Goal: Transaction & Acquisition: Purchase product/service

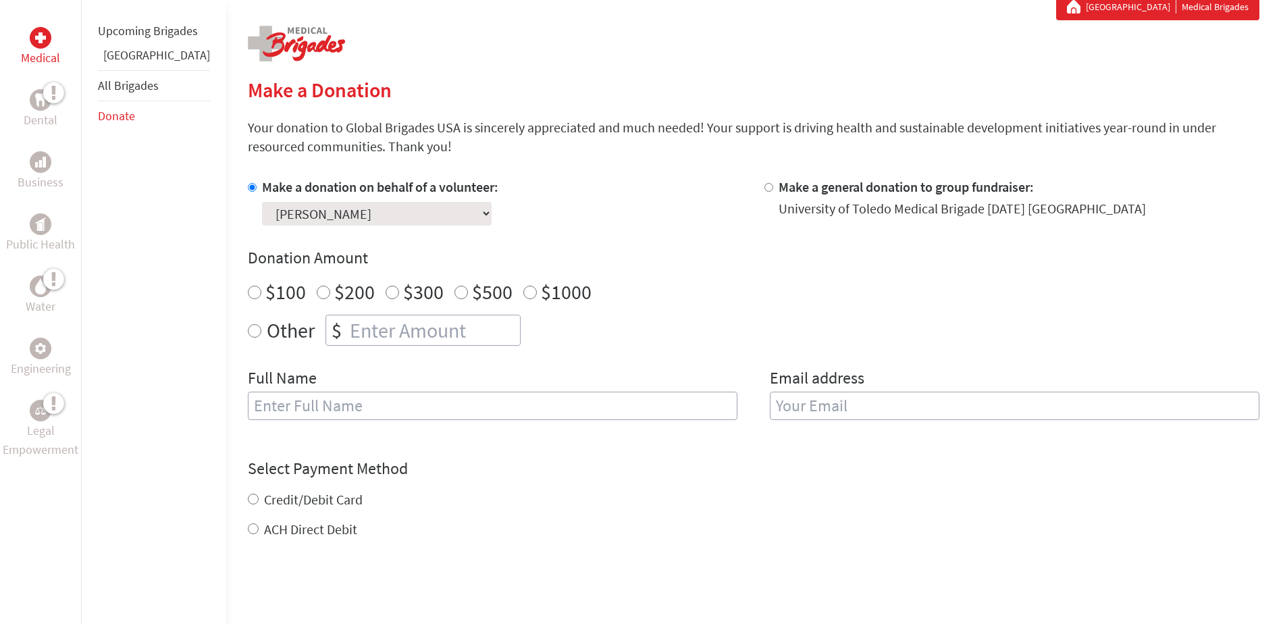
scroll to position [270, 0]
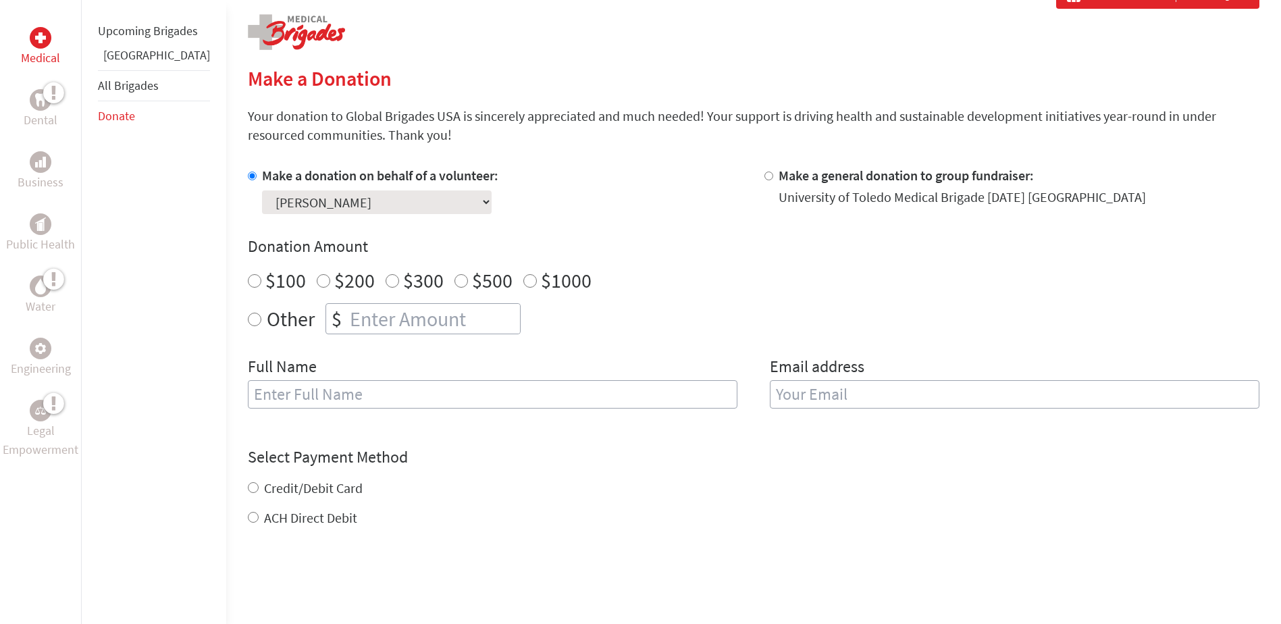
click at [398, 403] on input "text" at bounding box center [493, 394] width 490 height 28
click at [402, 392] on input "text" at bounding box center [493, 394] width 490 height 28
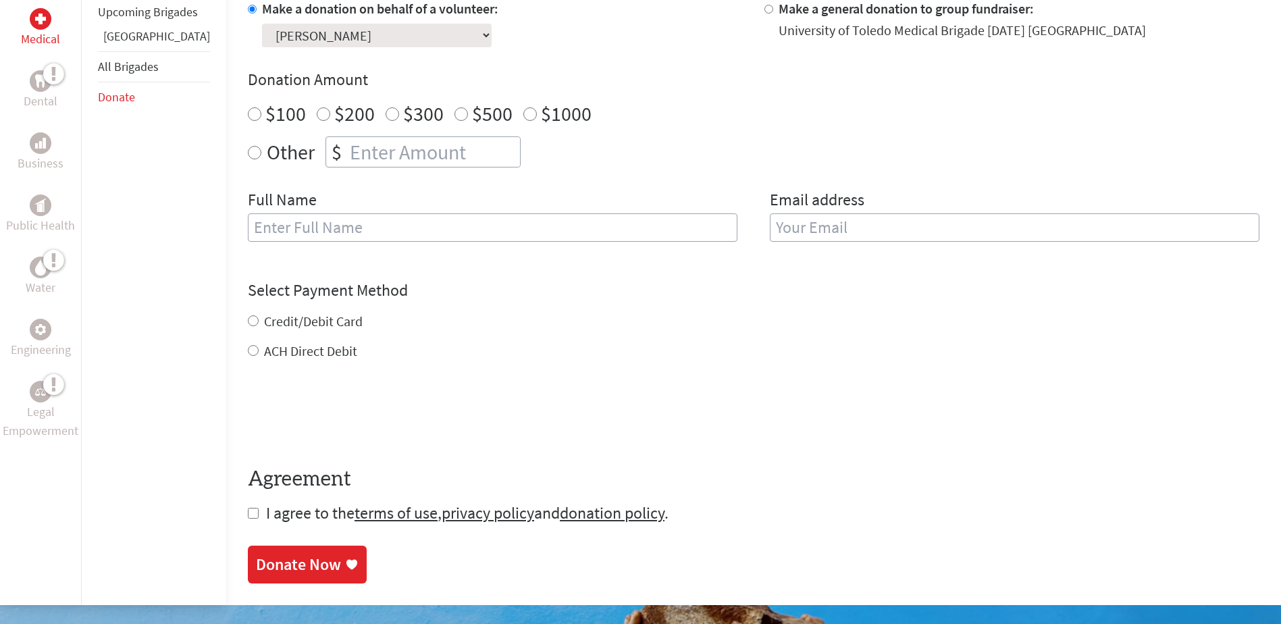
scroll to position [287, 0]
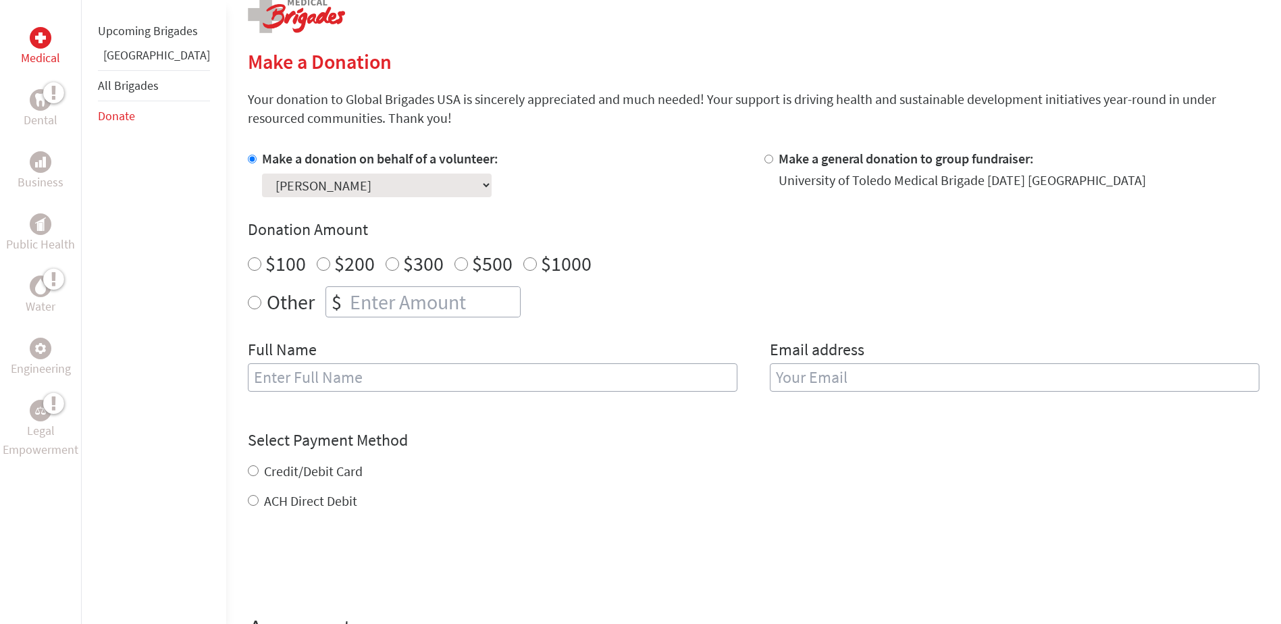
click at [206, 301] on div "Medical Dental Business Public Health Water Engineering Legal Empowerment Upcom…" at bounding box center [640, 360] width 1281 height 790
click at [248, 307] on input "Other" at bounding box center [255, 303] width 14 height 14
radio input "true"
click at [347, 300] on input "number" at bounding box center [433, 302] width 173 height 30
type input "10"
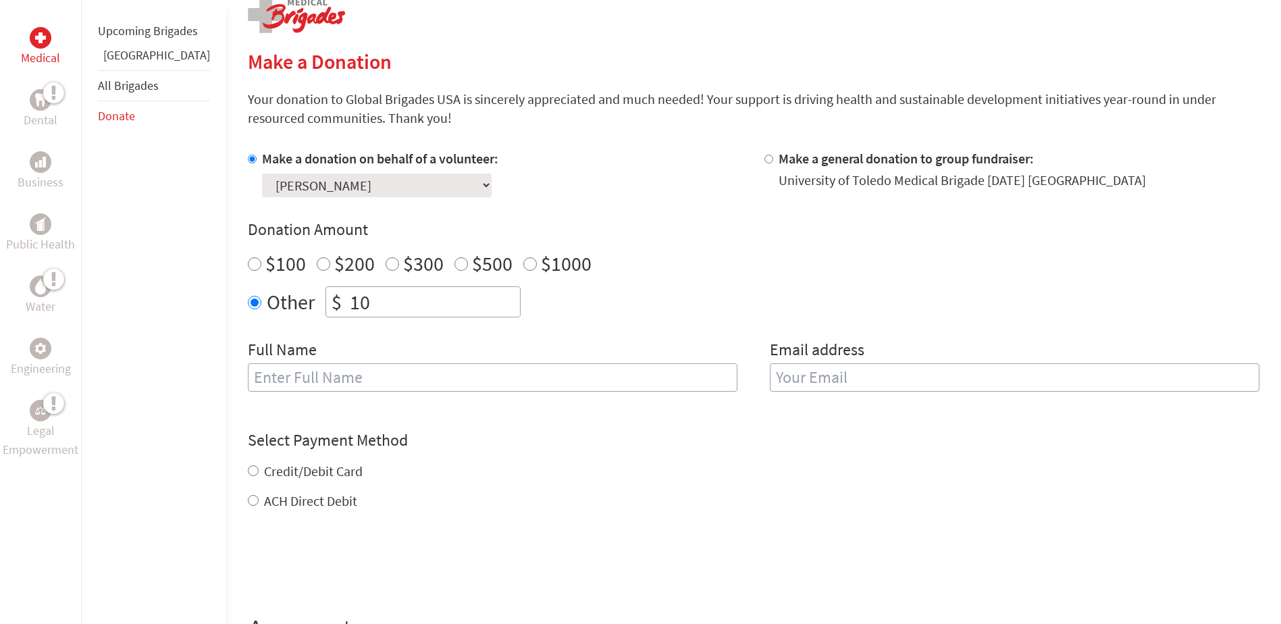
click at [429, 387] on input "text" at bounding box center [493, 377] width 490 height 28
type input "a"
type input "Anil Paranganat"
click at [932, 390] on input "email" at bounding box center [1015, 377] width 490 height 28
type input "[EMAIL_ADDRESS][DOMAIN_NAME]"
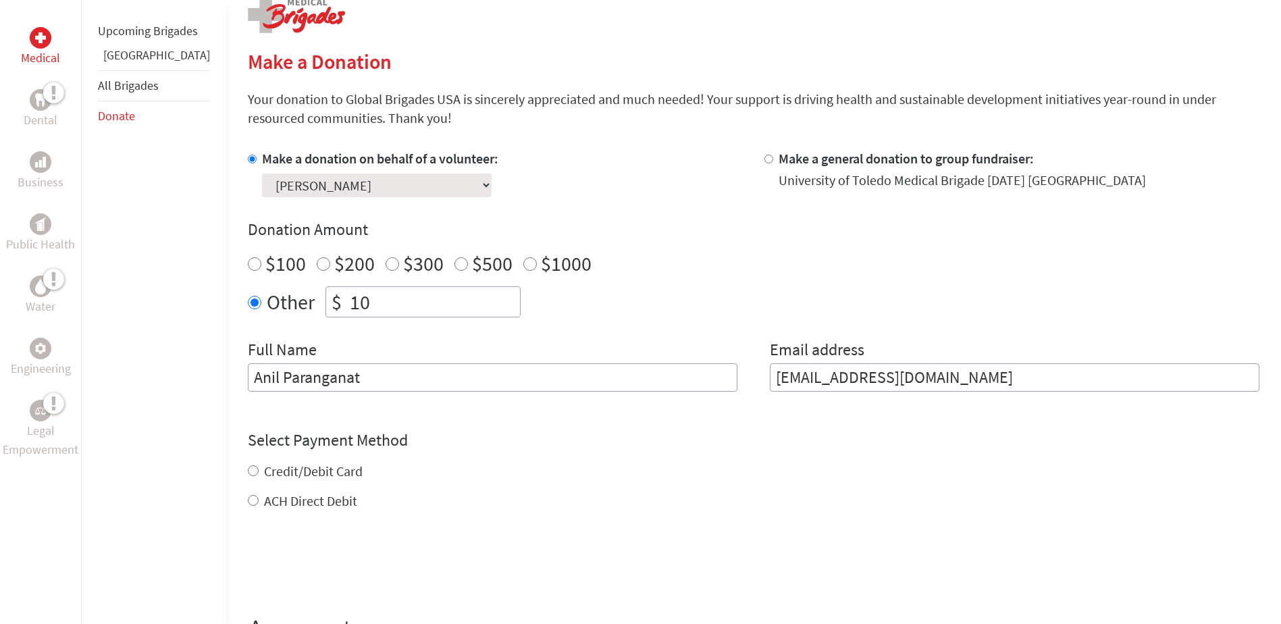
click at [715, 448] on div "Select Payment Method NOTE: American Express is not accepted. Please proceed no…" at bounding box center [753, 469] width 1011 height 81
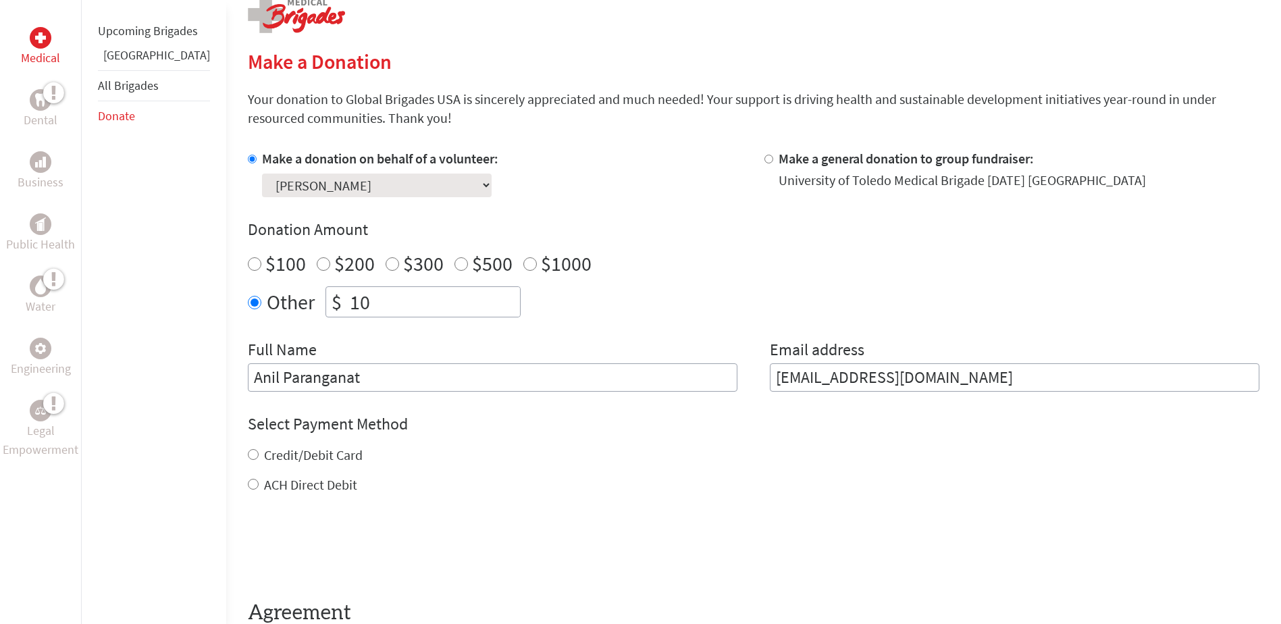
click at [248, 452] on input "Credit/Debit Card" at bounding box center [253, 454] width 11 height 11
radio input "true"
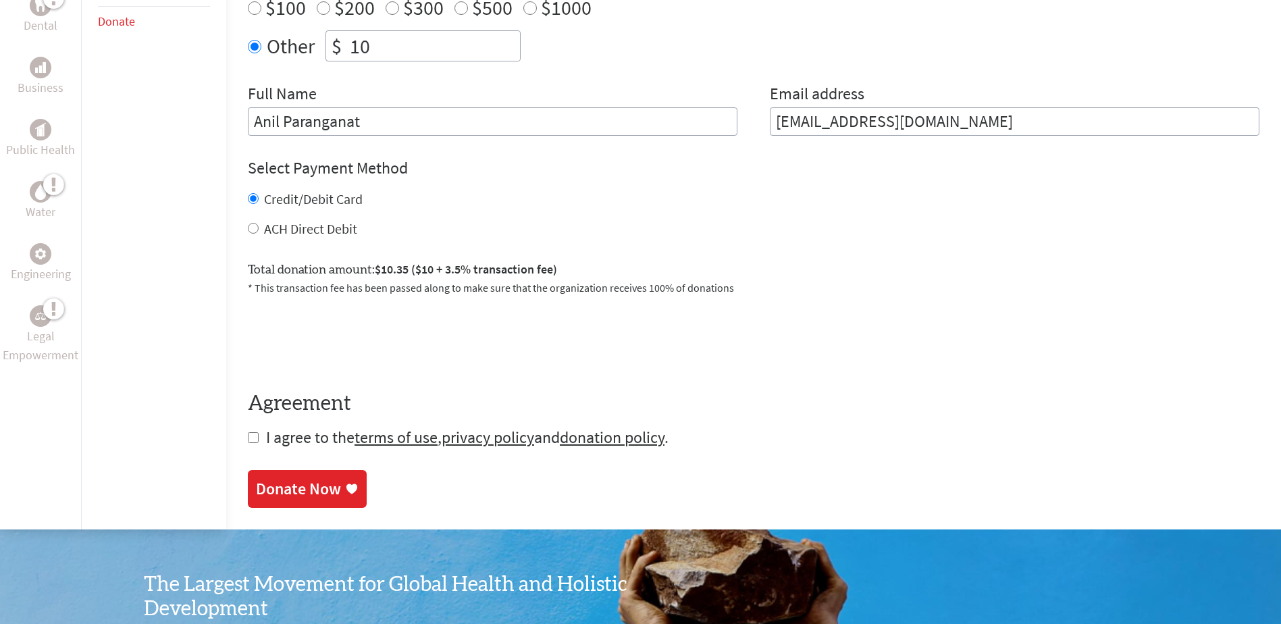
scroll to position [557, 0]
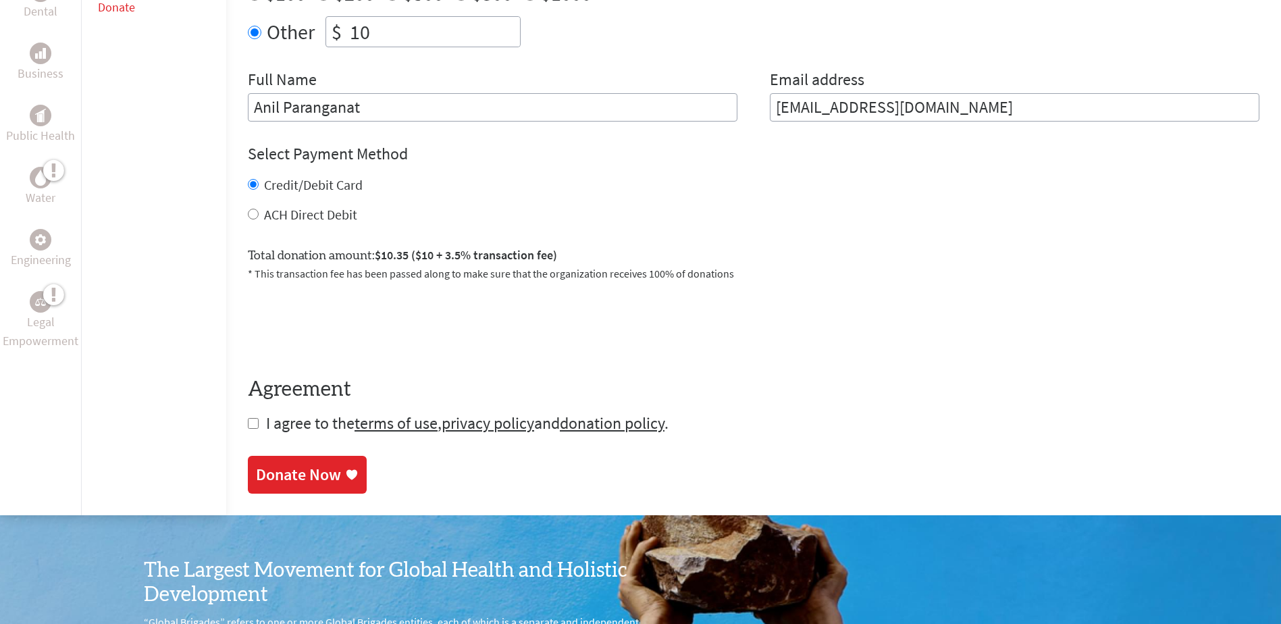
click at [248, 422] on input "checkbox" at bounding box center [253, 423] width 11 height 11
checkbox input "true"
click at [271, 477] on div "Donate Now" at bounding box center [298, 476] width 85 height 22
